Goal: Information Seeking & Learning: Compare options

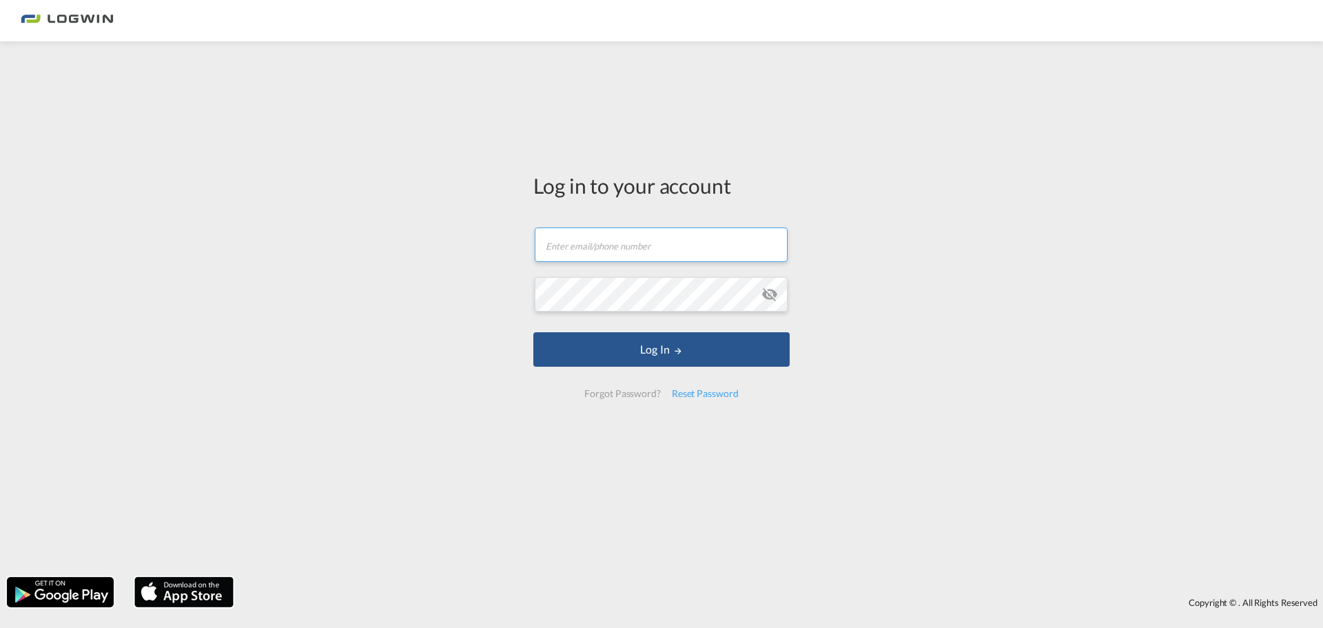
click at [642, 239] on input "text" at bounding box center [661, 244] width 253 height 34
type input "[PERSON_NAME][EMAIL_ADDRESS][PERSON_NAME][DOMAIN_NAME]"
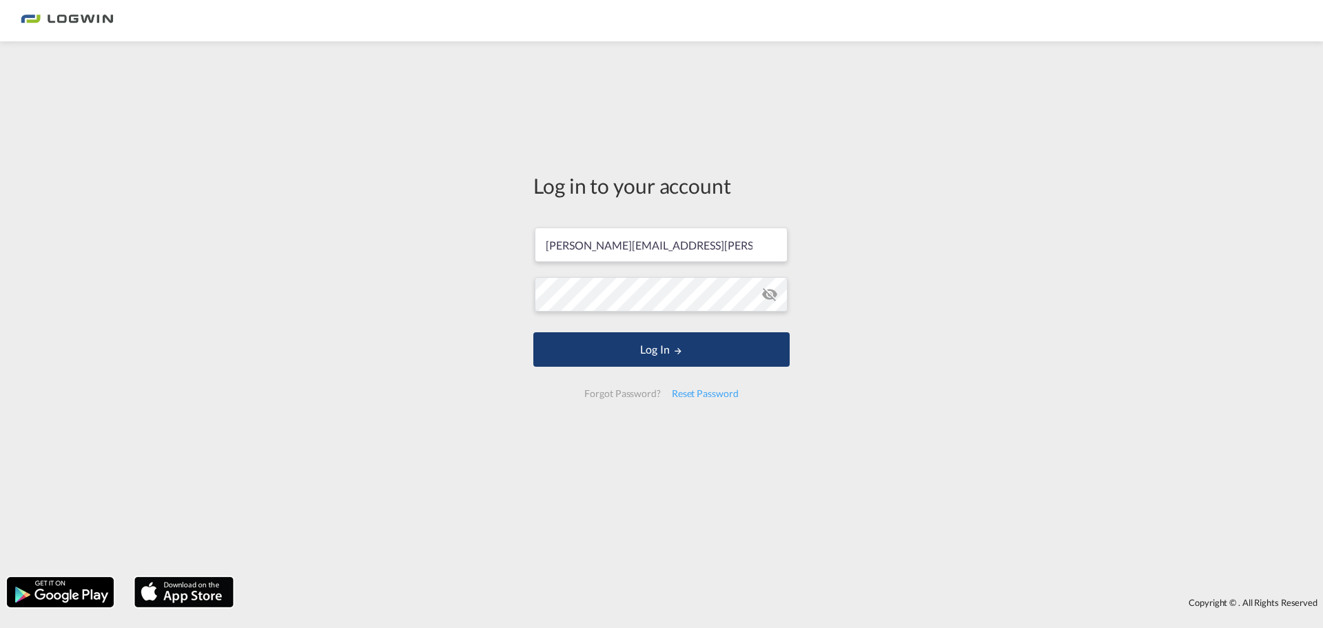
click at [661, 355] on button "Log In" at bounding box center [661, 349] width 256 height 34
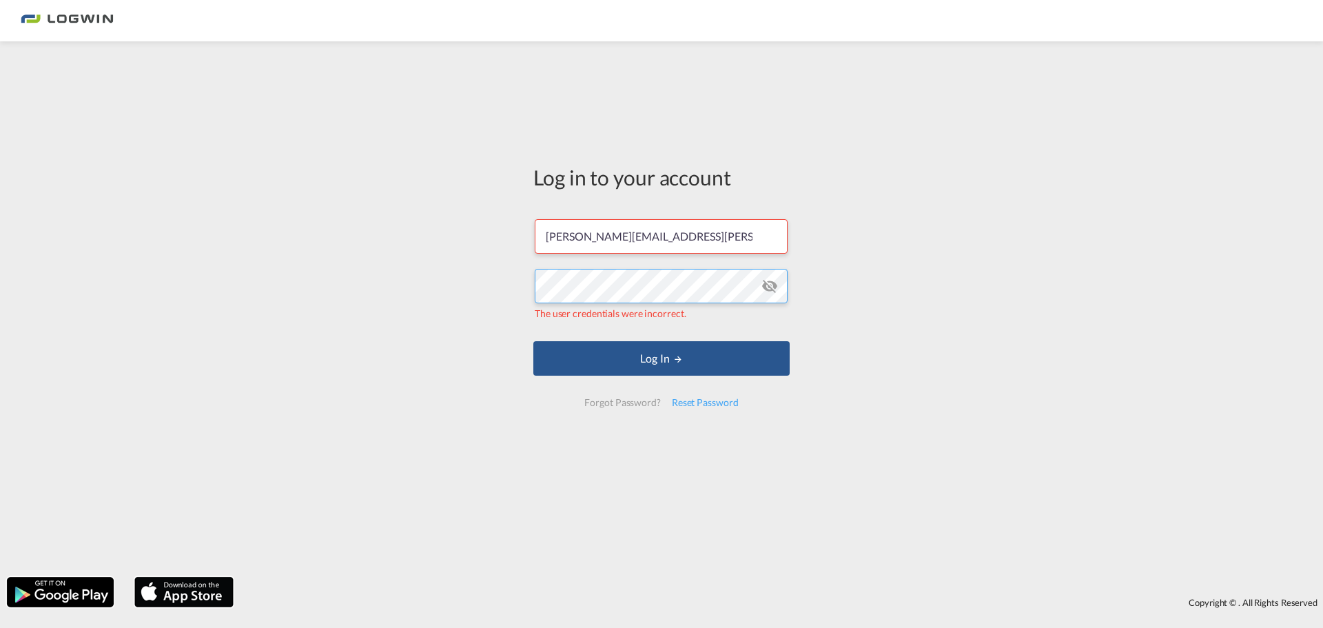
click at [457, 278] on div "Log in to your account [PERSON_NAME][EMAIL_ADDRESS][PERSON_NAME][DOMAIN_NAME] T…" at bounding box center [661, 309] width 1323 height 522
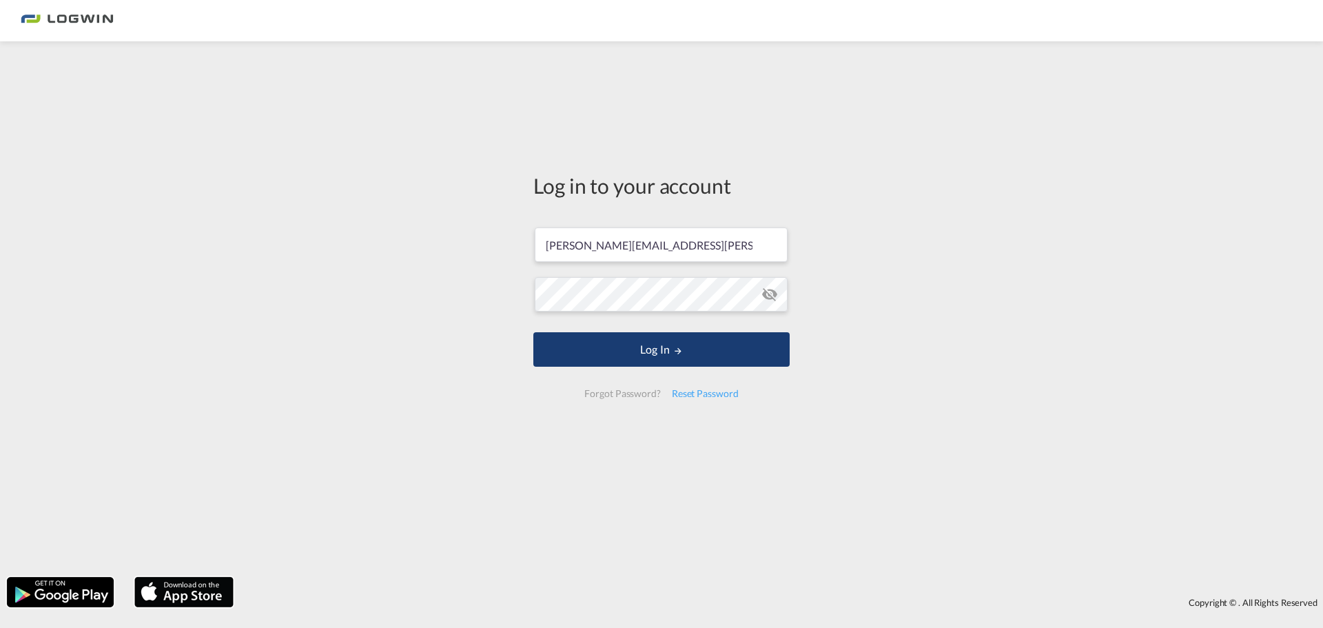
click at [575, 345] on button "Log In" at bounding box center [661, 349] width 256 height 34
